Goal: Obtain resource: Obtain resource

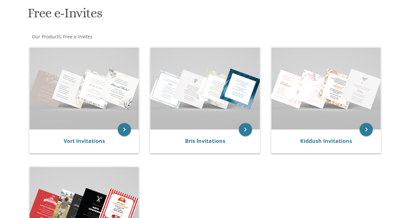
scroll to position [121, 0]
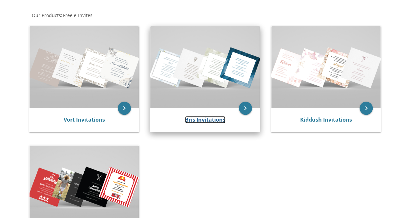
click at [218, 120] on link "Bris Invitations" at bounding box center [205, 119] width 40 height 7
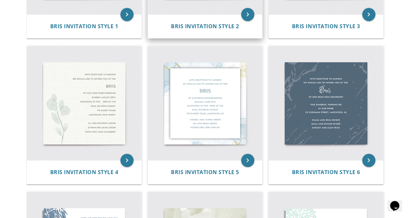
scroll to position [244, 0]
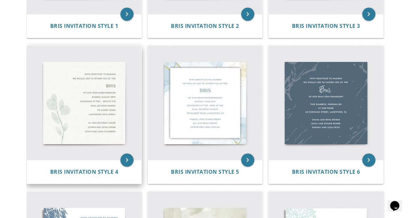
click at [71, 111] on img at bounding box center [84, 103] width 114 height 114
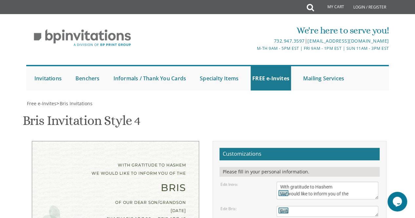
scroll to position [136, 0]
drag, startPoint x: 294, startPoint y: 98, endPoint x: 277, endPoint y: 98, distance: 17.1
drag, startPoint x: 312, startPoint y: 98, endPoint x: 299, endPoint y: 99, distance: 12.9
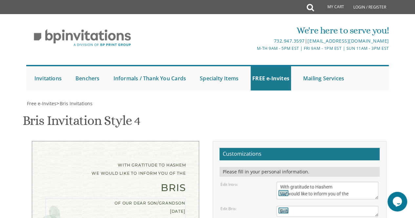
type textarea "of our dear son/grandson monday, September 29th Shacharis at 7:30 • Bris at 7:4…"
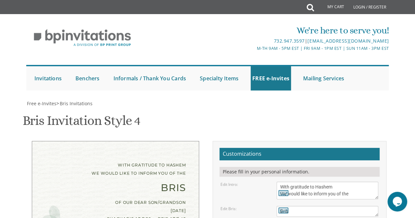
drag, startPoint x: 335, startPoint y: 157, endPoint x: 258, endPoint y: 139, distance: 79.4
type textarea "Elchanan and Goldie Ornstein Rabbi and mrs. shimon and deena max rabbi and mrs.…"
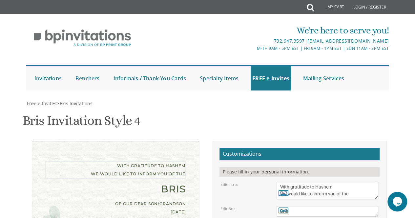
click at [344, 182] on textarea "With gratitude to Hashem We would like to inform you of the" at bounding box center [327, 191] width 102 height 18
drag, startPoint x: 358, startPoint y: 121, endPoint x: 276, endPoint y: 114, distance: 82.2
click at [276, 182] on textarea "With gratitude to Hashem We would like to inform you of the" at bounding box center [327, 191] width 102 height 18
click at [62, 200] on div "of our dear son/grandson monday, September 29th Shacharis at 7:30 • Bris at 7:4…" at bounding box center [115, 220] width 140 height 41
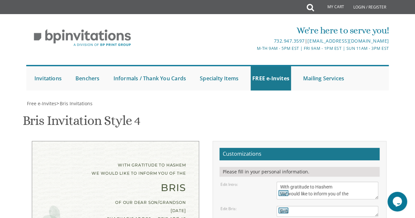
scroll to position [132, 0]
drag, startPoint x: 332, startPoint y: 132, endPoint x: 270, endPoint y: 92, distance: 73.7
drag, startPoint x: 363, startPoint y: 62, endPoint x: 273, endPoint y: 55, distance: 90.1
click at [273, 182] on div "With gratitude to Hashem We would like to inform you of the" at bounding box center [327, 191] width 112 height 18
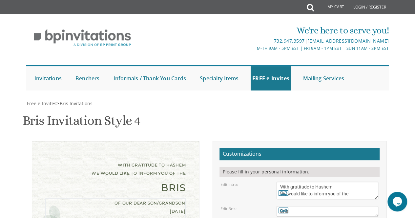
drag, startPoint x: 279, startPoint y: 96, endPoint x: 340, endPoint y: 135, distance: 72.8
drag, startPoint x: 346, startPoint y: 123, endPoint x: 266, endPoint y: 122, distance: 80.7
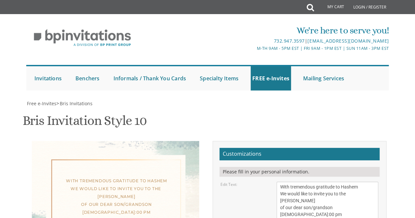
scroll to position [154, 0]
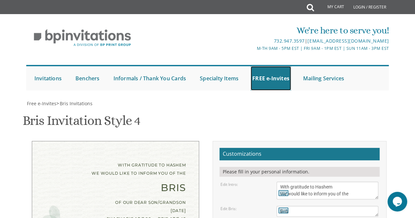
drag, startPoint x: 258, startPoint y: 25, endPoint x: 271, endPoint y: 34, distance: 16.1
click at [258, 66] on link "FREE e-Invites" at bounding box center [270, 78] width 40 height 24
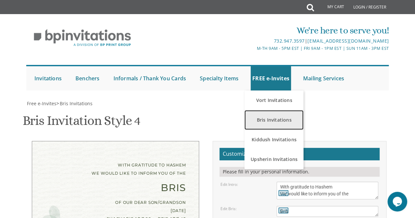
click at [270, 110] on link "Bris Invitations" at bounding box center [273, 120] width 59 height 20
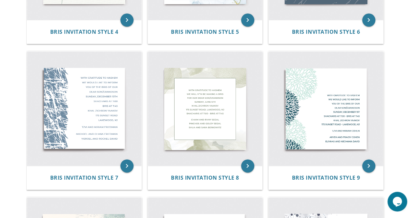
scroll to position [379, 0]
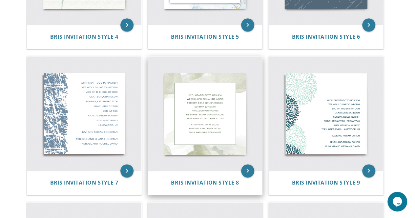
click at [199, 115] on img at bounding box center [205, 113] width 114 height 114
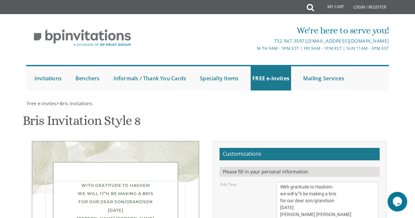
drag, startPoint x: 341, startPoint y: 124, endPoint x: 331, endPoint y: 126, distance: 9.9
click at [331, 182] on textarea "With gratitude to Hashem we will iy”h be making a bris for our dear son/grandso…" at bounding box center [327, 208] width 102 height 52
click at [314, 182] on textarea "With gratitude to Hashem we will iy”h be making a bris for our dear son/grandso…" at bounding box center [327, 208] width 102 height 52
click at [344, 182] on textarea "With gratitude to Hashem we will iy”h be making a bris for our dear son/grandso…" at bounding box center [327, 208] width 102 height 52
click at [310, 182] on textarea "With gratitude to Hashem we will iy”h be making a bris for our dear son/grandso…" at bounding box center [327, 208] width 102 height 52
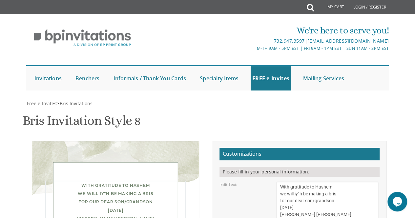
drag, startPoint x: 340, startPoint y: 90, endPoint x: 257, endPoint y: 76, distance: 84.2
paste textarea "We would like to inform you of the"
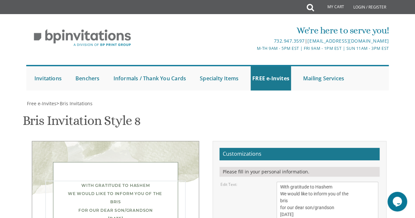
drag, startPoint x: 353, startPoint y: 125, endPoint x: 273, endPoint y: 105, distance: 83.1
click at [273, 182] on div "With gratitude to Hashem we will iy”h be making a bris for our dear son/grandso…" at bounding box center [327, 208] width 112 height 52
paste textarea "of our dear son/grandson monday, September 29th Shacharis at 7:30 • Bris at 7:4…"
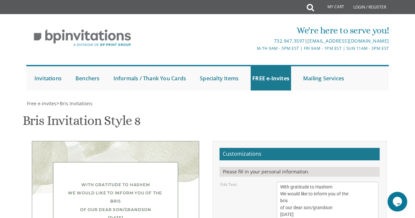
scroll to position [86, 0]
click at [279, 182] on textarea "With gratitude to Hashem we will iy”h be making a bris for our dear son/grandso…" at bounding box center [327, 208] width 102 height 52
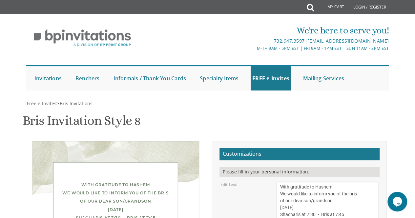
click at [280, 182] on textarea "With gratitude to Hashem we will iy”h be making a bris for our dear son/grandso…" at bounding box center [327, 208] width 102 height 52
drag, startPoint x: 123, startPoint y: 150, endPoint x: 123, endPoint y: 122, distance: 28.2
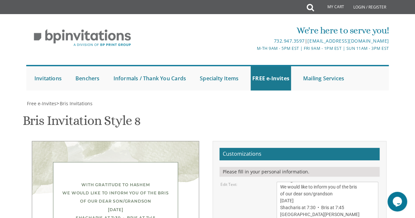
click at [123, 181] on div "With gratitude to Hashem We would like to inform you of the bris of our dear so…" at bounding box center [115, 214] width 140 height 66
click at [125, 181] on div "With gratitude to Hashem We would like to inform you of the bris of our dear so…" at bounding box center [115, 214] width 140 height 66
click at [281, 182] on textarea "With gratitude to Hashem we will iy”h be making a bris for our dear son/grandso…" at bounding box center [327, 208] width 102 height 52
drag, startPoint x: 159, startPoint y: 77, endPoint x: 158, endPoint y: 69, distance: 8.9
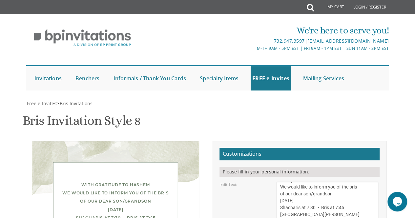
click at [298, 182] on textarea "With gratitude to Hashem we will iy”h be making a bris for our dear son/grandso…" at bounding box center [327, 208] width 102 height 52
click at [320, 182] on textarea "With gratitude to Hashem we will iy”h be making a bris for our dear son/grandso…" at bounding box center [327, 208] width 102 height 52
click at [344, 182] on textarea "With gratitude to Hashem we will iy”h be making a bris for our dear son/grandso…" at bounding box center [327, 208] width 102 height 52
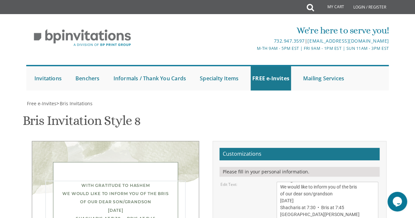
scroll to position [26, 0]
type textarea "With gratitude to Hashem We would like to inform you of the bris of our dear so…"
drag, startPoint x: 346, startPoint y: 86, endPoint x: 273, endPoint y: 85, distance: 73.1
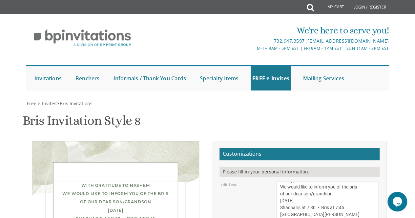
click at [273, 182] on div "With gratitude to Hashem we will iy”h be making a bris for our dear son/grandso…" at bounding box center [327, 208] width 112 height 52
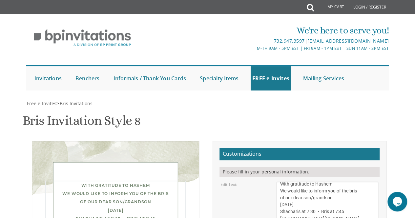
scroll to position [0, 0]
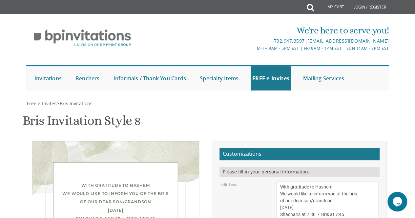
click at [326, 182] on textarea "With gratitude to Hashem we will iy”h be making a bris for our dear son/grandso…" at bounding box center [327, 208] width 102 height 52
click at [261, 66] on link "FREE e-Invites" at bounding box center [270, 78] width 40 height 24
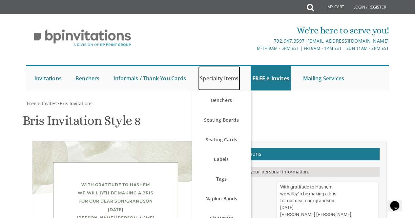
click at [239, 83] on link "Specialty Items" at bounding box center [219, 78] width 42 height 24
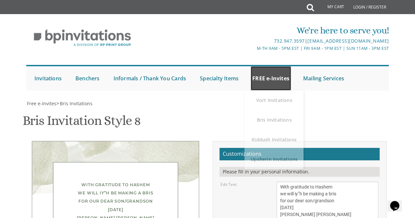
click at [271, 81] on link "FREE e-Invites" at bounding box center [270, 78] width 40 height 24
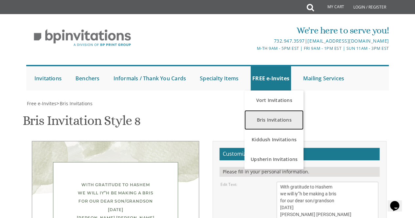
click at [264, 117] on link "Bris Invitations" at bounding box center [273, 120] width 59 height 20
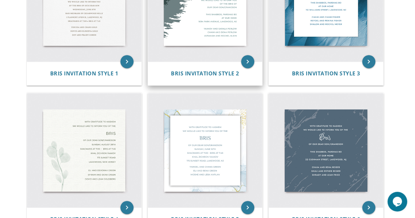
scroll to position [213, 0]
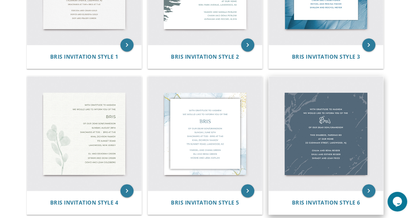
click at [318, 140] on img at bounding box center [325, 133] width 114 height 114
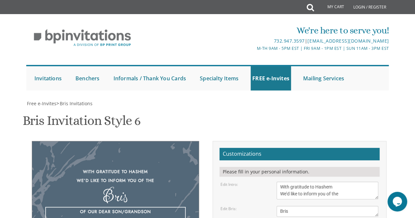
drag, startPoint x: 334, startPoint y: 116, endPoint x: 268, endPoint y: 116, distance: 65.9
paste textarea "Shacharis at 7:30 • Bris at 7:45"
type textarea "Of our dear son/grandson Shacharis at 7:30 • Bris at 7:45 at our home 22 Cushma…"
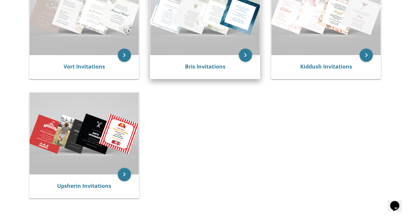
click at [188, 34] on img at bounding box center [204, 14] width 109 height 82
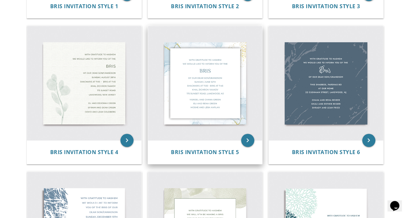
scroll to position [263, 0]
click at [218, 80] on img at bounding box center [205, 83] width 114 height 114
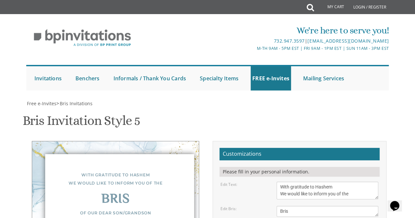
drag, startPoint x: 293, startPoint y: 99, endPoint x: 268, endPoint y: 102, distance: 25.7
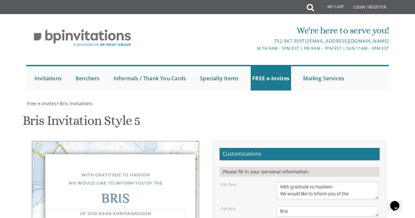
drag, startPoint x: 329, startPoint y: 111, endPoint x: 273, endPoint y: 113, distance: 55.7
drag, startPoint x: 321, startPoint y: 120, endPoint x: 269, endPoint y: 124, distance: 51.3
drag, startPoint x: 342, startPoint y: 119, endPoint x: 306, endPoint y: 120, distance: 36.4
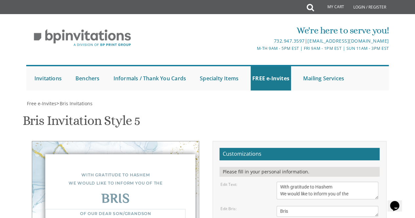
type textarea "Of our dear son/grandson [DATE] Shacharis at 7:40 • Bris at 9:15 [GEOGRAPHIC_DA…"
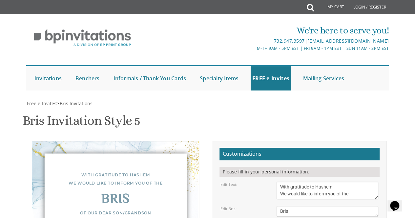
drag, startPoint x: 333, startPoint y: 150, endPoint x: 276, endPoint y: 136, distance: 58.7
type textarea "elchanan and [PERSON_NAME] and [PERSON_NAME] and [PERSON_NAME] and [PERSON_NAME…"
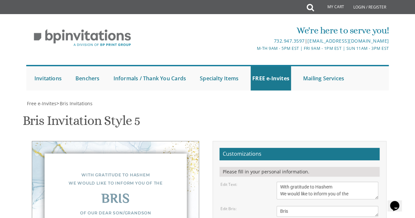
scroll to position [183, 0]
drag, startPoint x: 281, startPoint y: 161, endPoint x: 264, endPoint y: 36, distance: 126.3
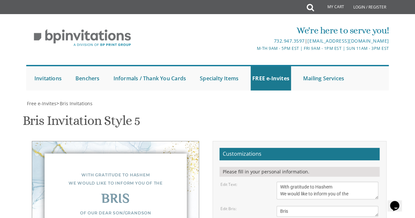
type input "[EMAIL_ADDRESS][DOMAIN_NAME]"
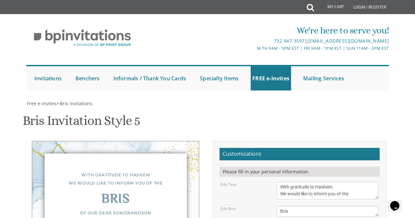
type textarea "elchanan and [PERSON_NAME] and [PERSON_NAME] and [PERSON_NAME] and [PERSON_NAME…"
drag, startPoint x: 328, startPoint y: 97, endPoint x: 270, endPoint y: 97, distance: 57.7
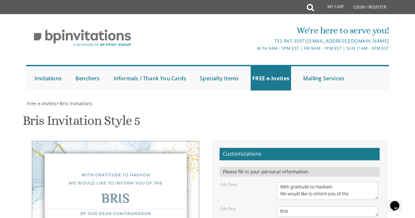
type textarea "Of our dear son/grandson [DATE] Shacharis at 7:40 • Bris at 9:15 yeshiva of [GE…"
